Goal: Communication & Community: Answer question/provide support

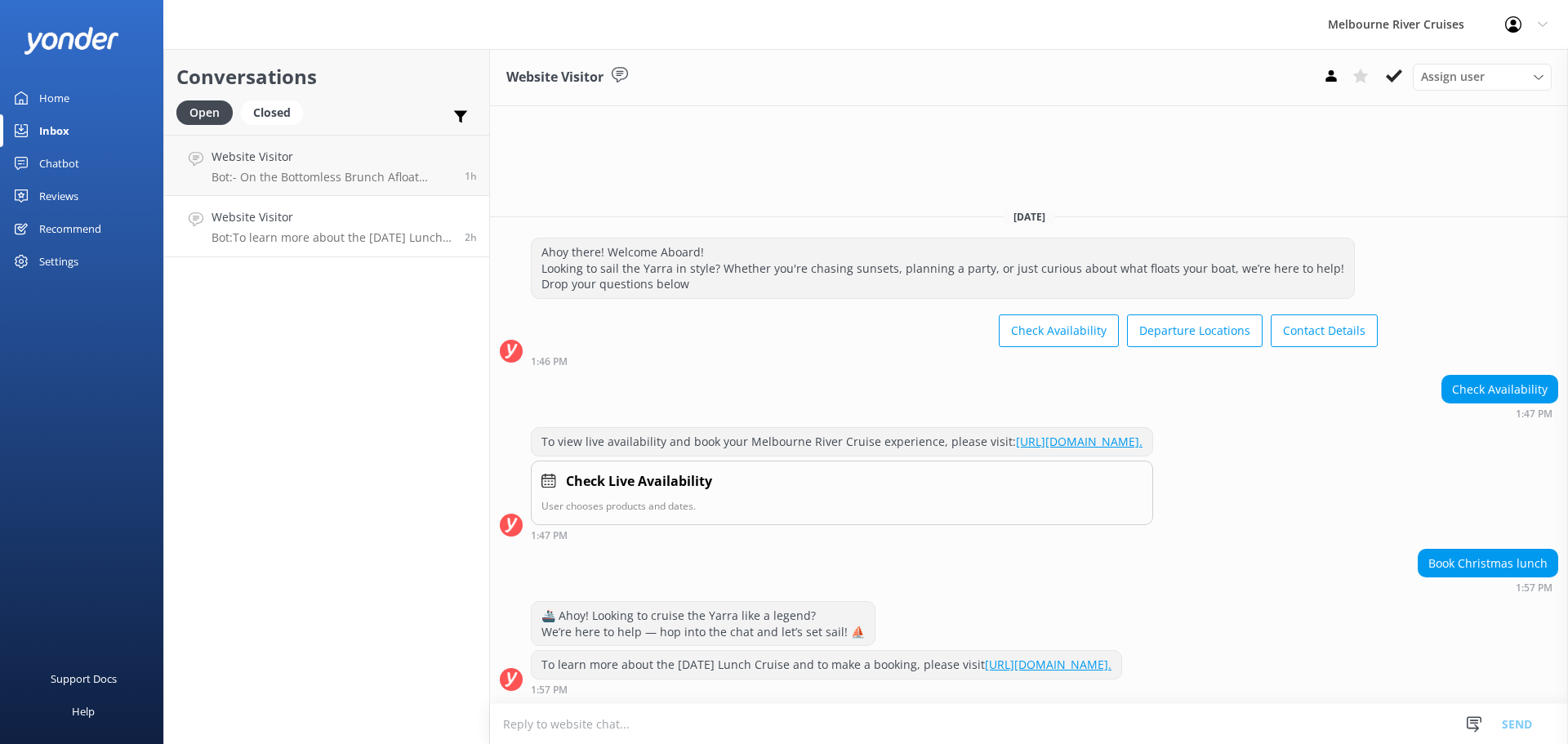
click at [303, 234] on p "Bot: To learn more about the [DATE] Lunch Cruise and to make a booking, please …" at bounding box center [333, 238] width 241 height 15
click at [297, 228] on div "Website Visitor Bot: To learn more about the [DATE] Lunch Cruise and to make a …" at bounding box center [333, 226] width 241 height 36
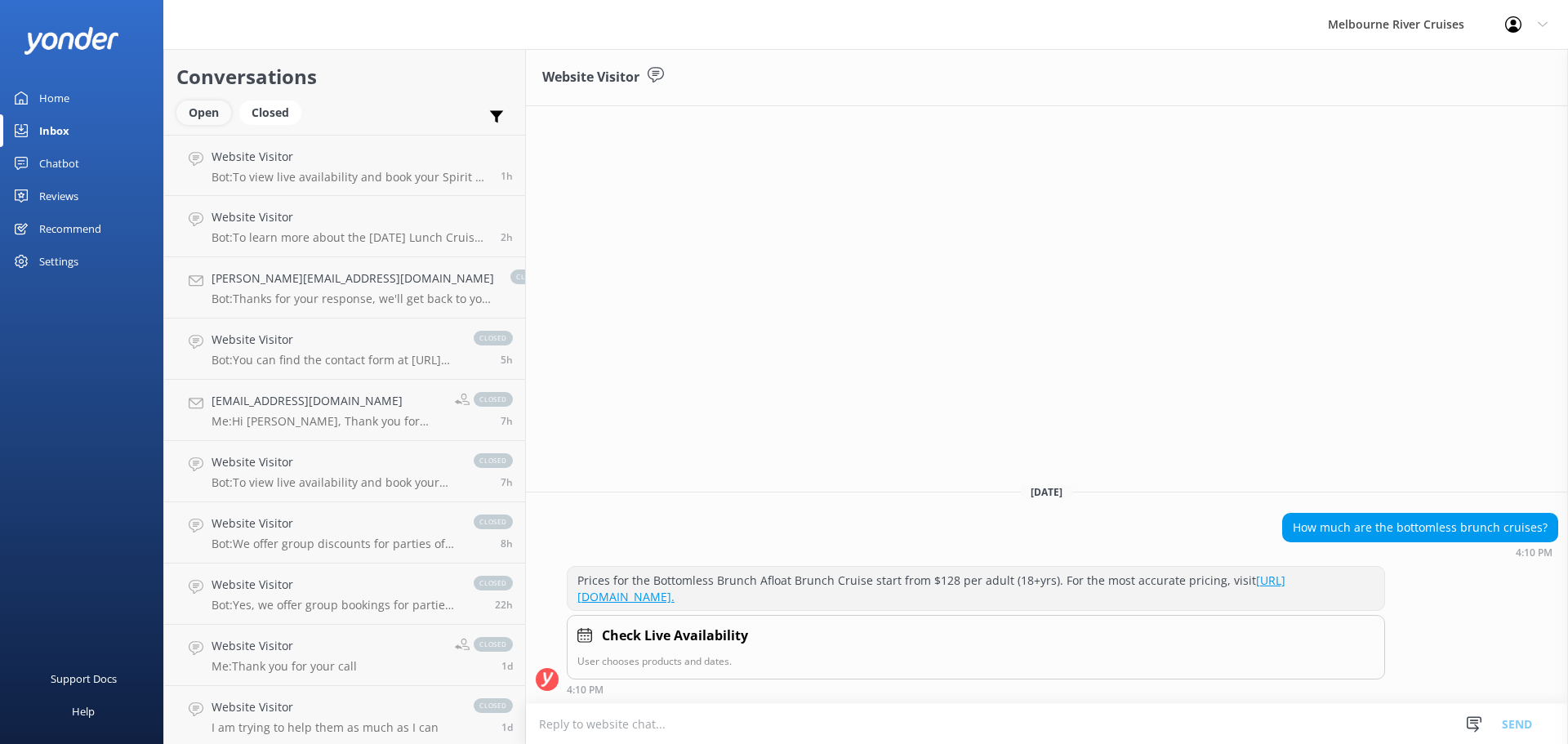
click at [197, 117] on div "Open" at bounding box center [204, 112] width 55 height 25
